Goal: Information Seeking & Learning: Learn about a topic

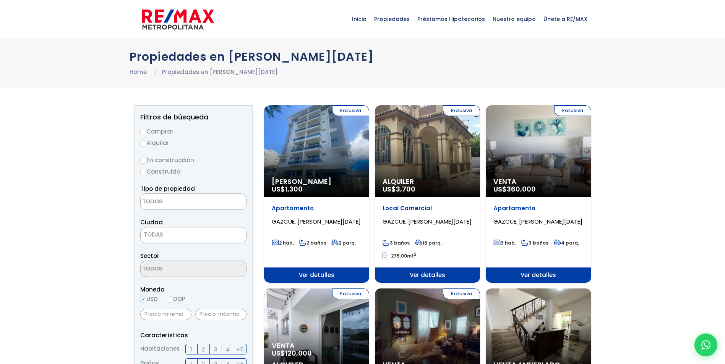
select select
click at [142, 131] on input "Comprar" at bounding box center [143, 132] width 6 height 6
radio input "true"
click at [200, 206] on textarea "Search" at bounding box center [178, 202] width 74 height 16
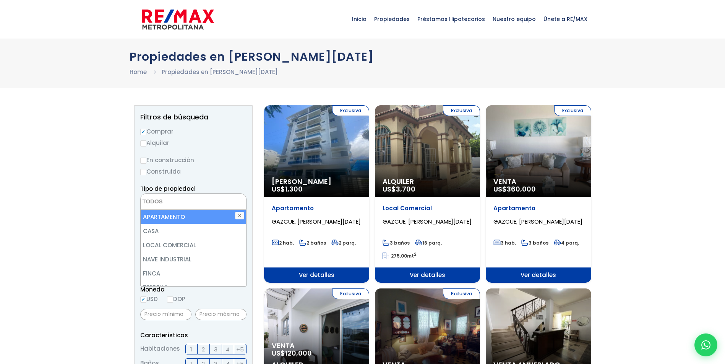
click at [182, 217] on li "APARTAMENTO" at bounding box center [193, 217] width 105 height 14
select select "apartment"
click at [182, 216] on li "APARTAMENTO" at bounding box center [193, 217] width 105 height 14
click at [174, 215] on li "APARTAMENTO" at bounding box center [193, 217] width 105 height 14
select select "apartment"
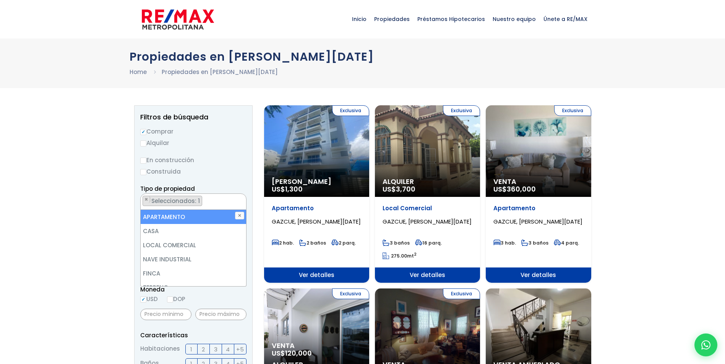
click at [174, 220] on li "APARTAMENTO" at bounding box center [193, 217] width 105 height 14
click at [165, 214] on li "APARTAMENTO" at bounding box center [193, 217] width 105 height 14
select select "apartment"
click at [165, 214] on li "APARTAMENTO" at bounding box center [193, 217] width 105 height 14
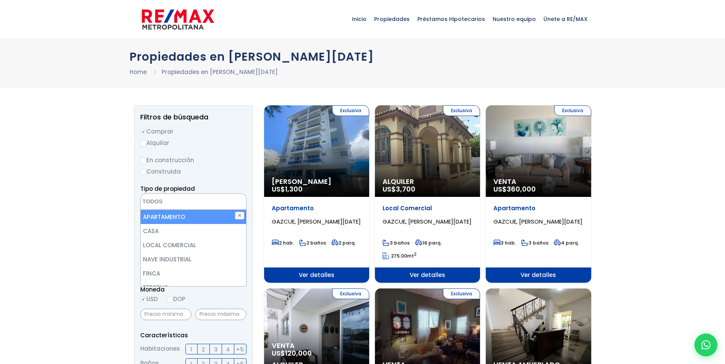
select select "apartment"
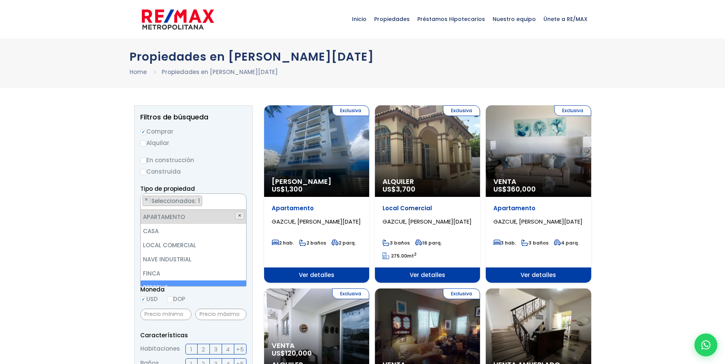
click at [239, 215] on button "✕" at bounding box center [239, 216] width 9 height 8
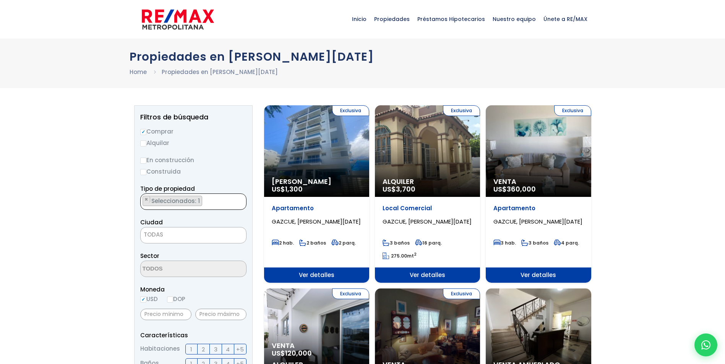
click at [201, 199] on li "× Seleccionados: 1" at bounding box center [172, 201] width 60 height 10
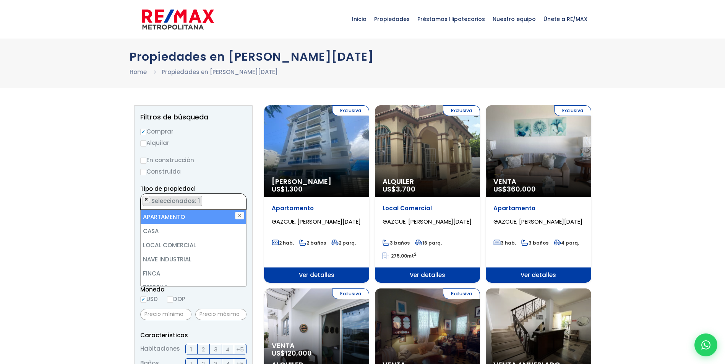
click at [145, 199] on span "×" at bounding box center [146, 199] width 4 height 7
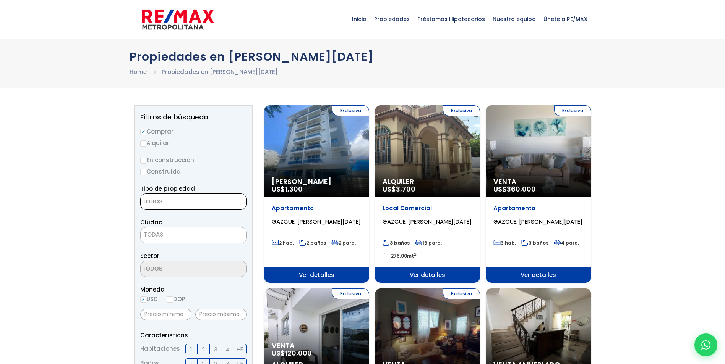
click at [168, 203] on textarea "Search" at bounding box center [178, 202] width 74 height 16
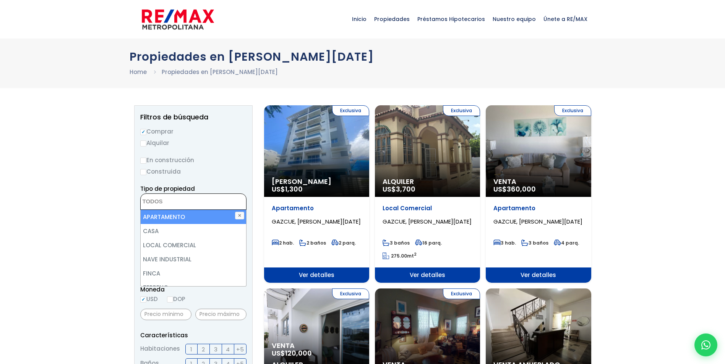
click at [171, 217] on li "APARTAMENTO" at bounding box center [193, 217] width 105 height 14
select select "apartment"
click at [179, 213] on li "APARTAMENTO" at bounding box center [193, 217] width 105 height 14
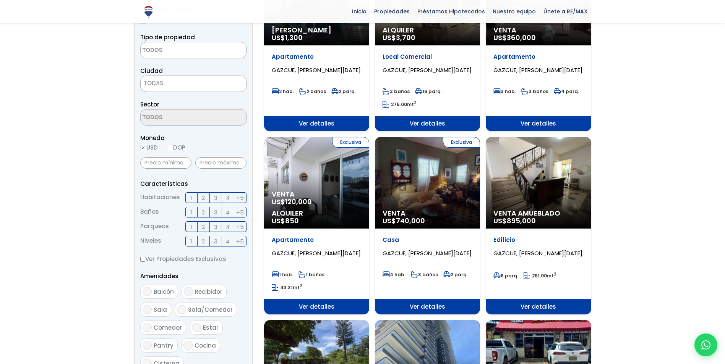
scroll to position [148, 0]
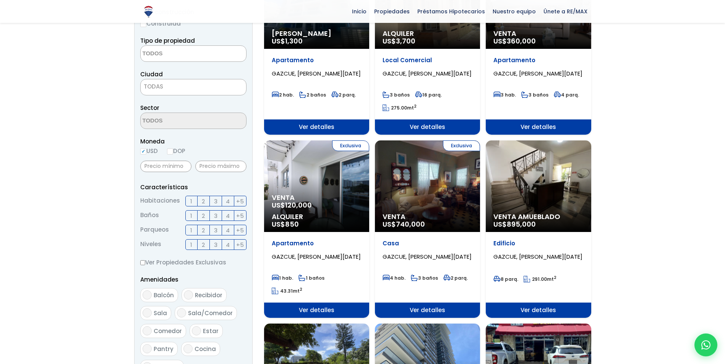
click at [204, 198] on span "2" at bounding box center [203, 202] width 3 height 10
click at [0, 0] on input "2" at bounding box center [0, 0] width 0 height 0
click at [204, 216] on span "2" at bounding box center [203, 216] width 3 height 10
click at [0, 0] on input "2" at bounding box center [0, 0] width 0 height 0
click at [192, 231] on span "1" at bounding box center [191, 231] width 2 height 10
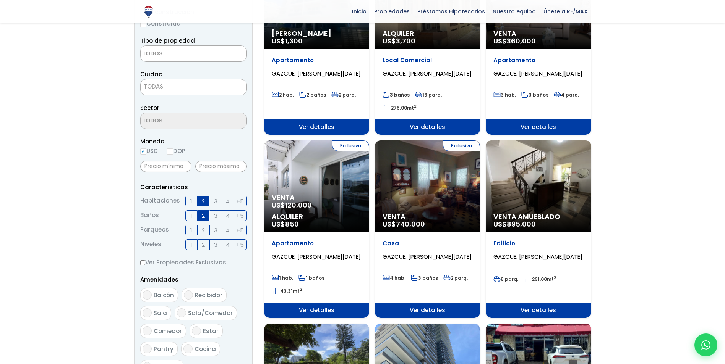
click at [0, 0] on input "1" at bounding box center [0, 0] width 0 height 0
click at [202, 246] on span "2" at bounding box center [203, 245] width 3 height 10
click at [0, 0] on input "2" at bounding box center [0, 0] width 0 height 0
click at [213, 246] on label "3" at bounding box center [216, 245] width 12 height 11
click at [0, 0] on input "3" at bounding box center [0, 0] width 0 height 0
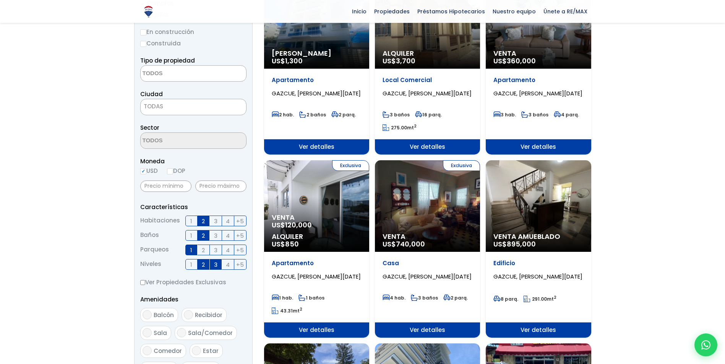
scroll to position [94, 0]
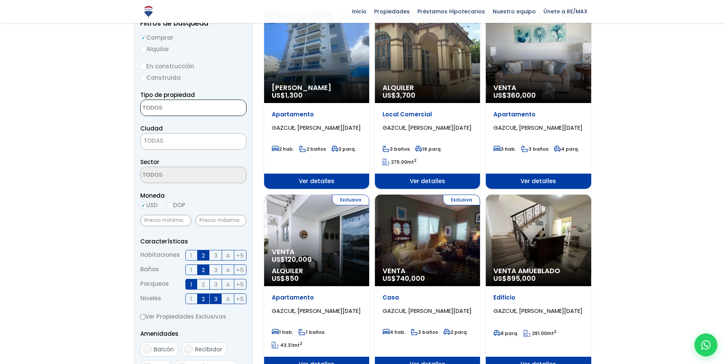
click at [168, 108] on textarea "Search" at bounding box center [178, 108] width 74 height 16
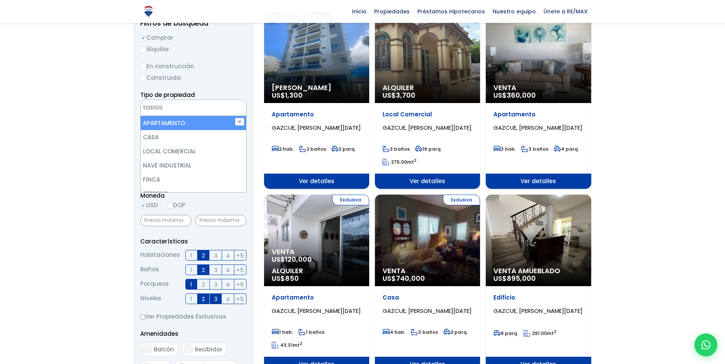
click at [174, 123] on li "APARTAMENTO" at bounding box center [193, 123] width 105 height 14
select select "apartment"
click at [146, 108] on span "×" at bounding box center [146, 105] width 4 height 7
select select
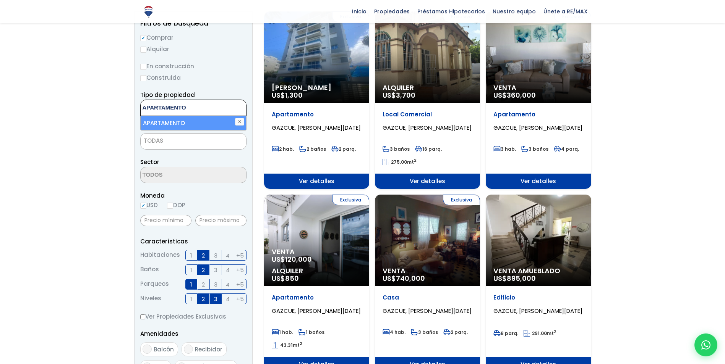
type textarea "APARTAMENTO"
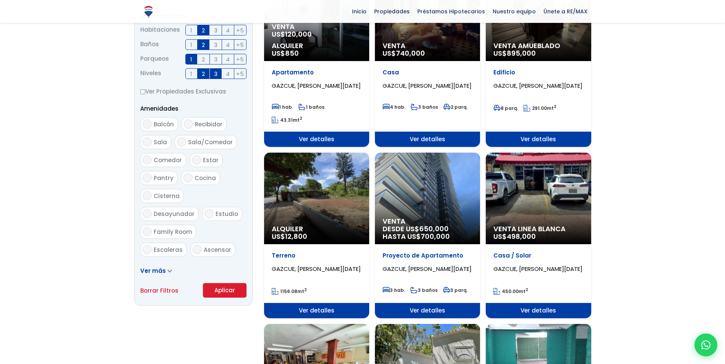
scroll to position [325, 0]
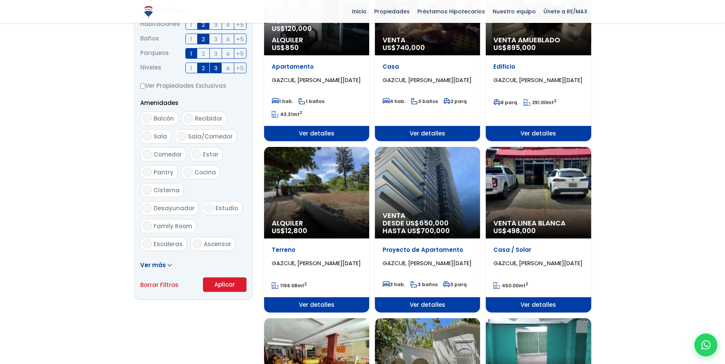
click at [144, 119] on input "Balcón" at bounding box center [146, 118] width 9 height 9
checkbox input "true"
click at [149, 138] on input "Sala" at bounding box center [146, 136] width 9 height 9
checkbox input "true"
click at [183, 135] on input "Sala/Comedor" at bounding box center [181, 136] width 9 height 9
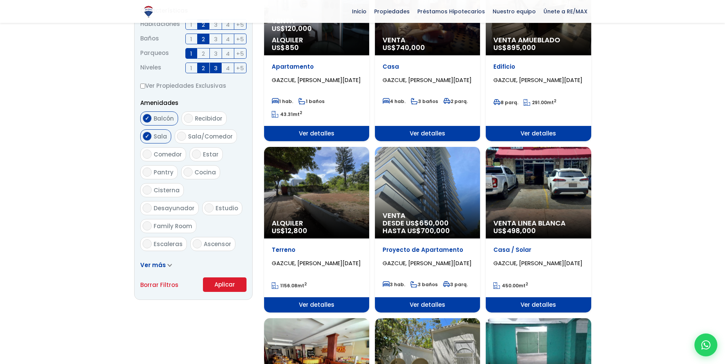
checkbox input "true"
click at [146, 173] on input "Pantry" at bounding box center [146, 172] width 9 height 9
checkbox input "true"
click at [186, 173] on input "Cocina" at bounding box center [187, 172] width 9 height 9
checkbox input "true"
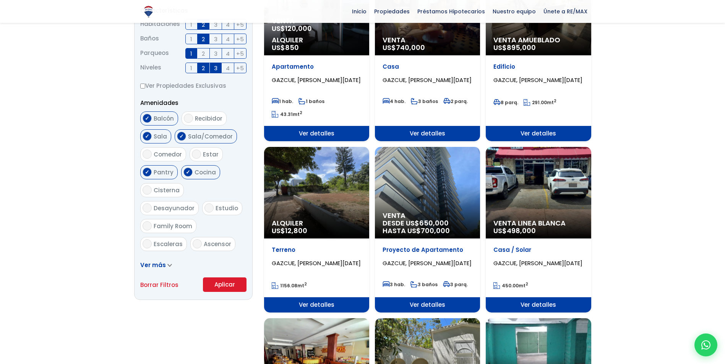
click at [152, 204] on input "Desayunador" at bounding box center [146, 208] width 9 height 9
checkbox input "true"
click at [152, 222] on input "Family Room" at bounding box center [146, 226] width 9 height 9
checkbox input "true"
click at [195, 240] on input "Ascensor" at bounding box center [197, 244] width 9 height 9
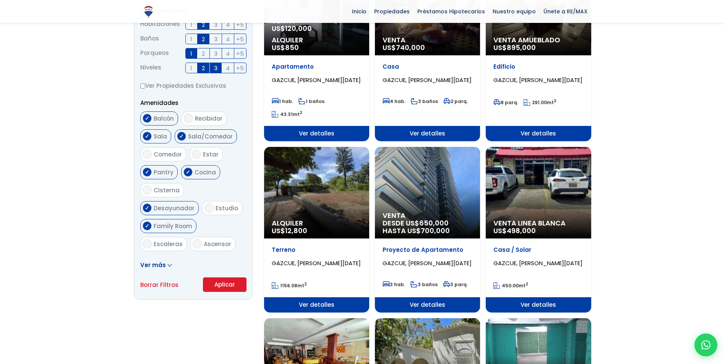
checkbox input "true"
drag, startPoint x: 215, startPoint y: 285, endPoint x: 189, endPoint y: 251, distance: 42.3
click at [215, 285] on button "Aplicar" at bounding box center [225, 285] width 44 height 15
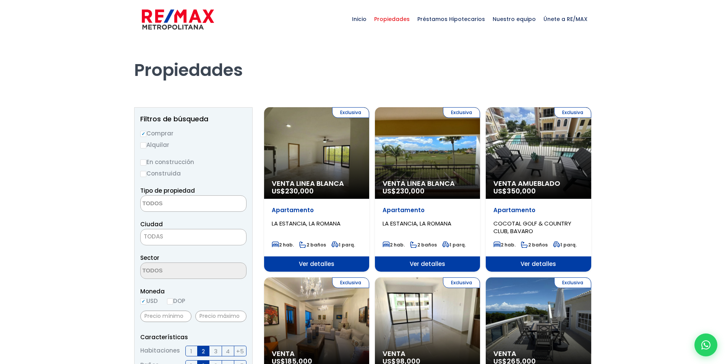
select select
